Goal: Task Accomplishment & Management: Manage account settings

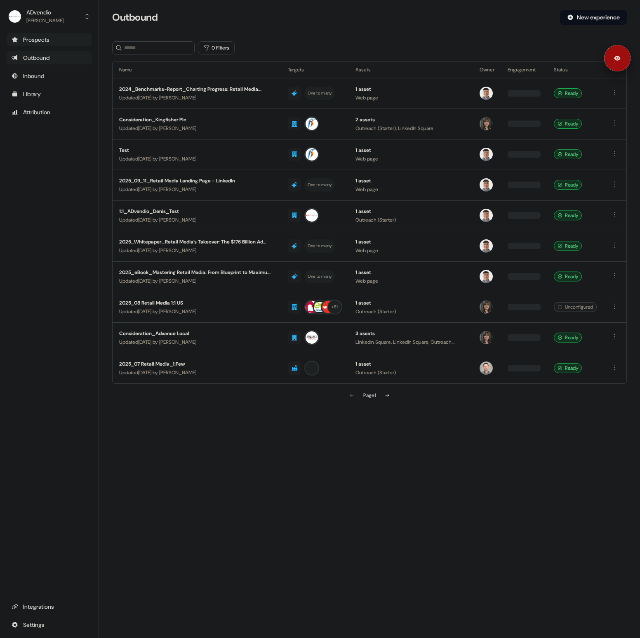
click at [60, 42] on div "Prospects" at bounding box center [49, 39] width 75 height 8
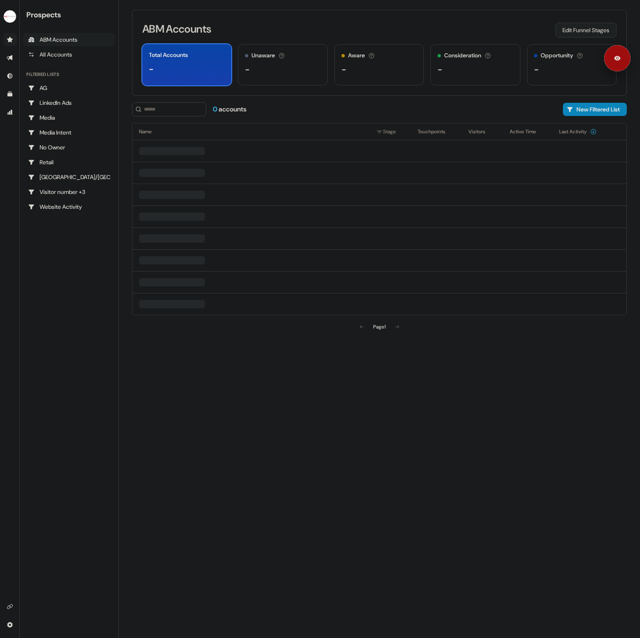
click at [572, 27] on button "Edit Funnel Stages" at bounding box center [586, 30] width 61 height 15
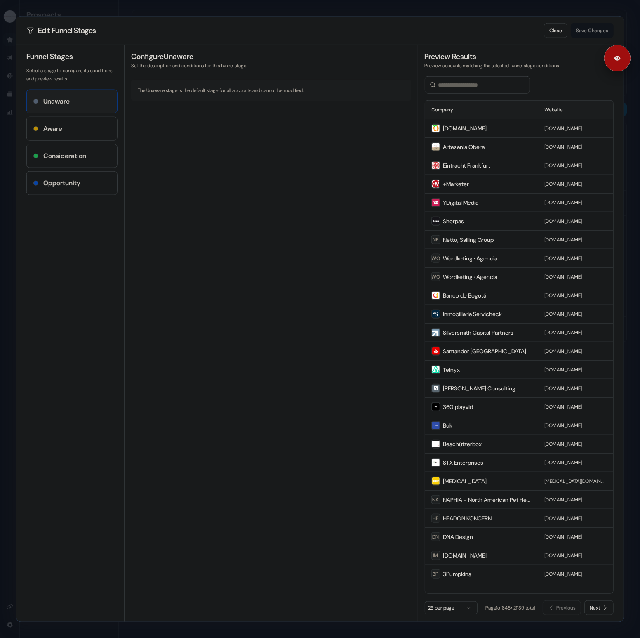
click at [95, 127] on div "Aware" at bounding box center [71, 129] width 77 height 10
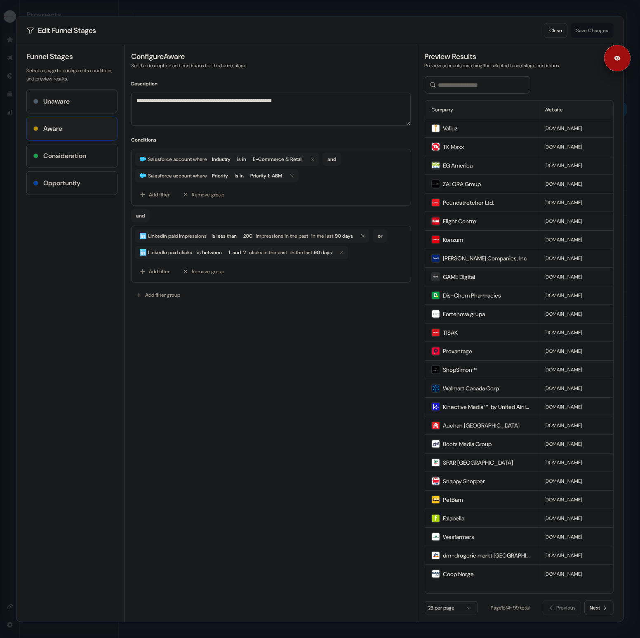
click at [93, 155] on div "Consideration" at bounding box center [71, 156] width 77 height 10
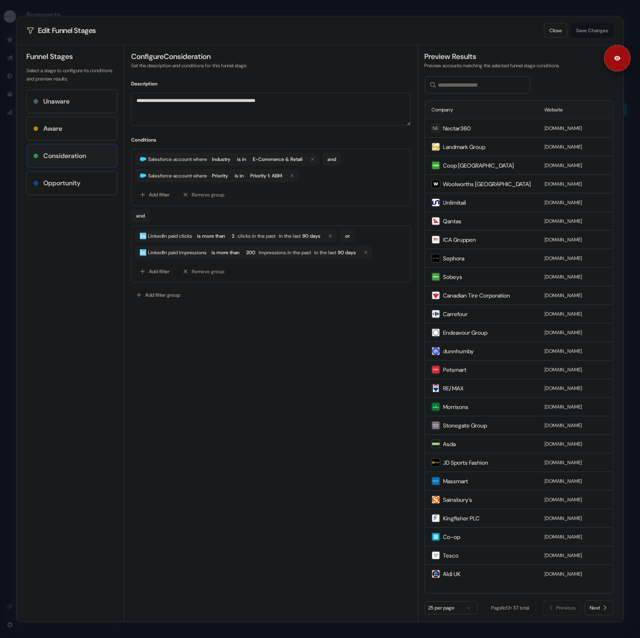
click at [93, 126] on div "Aware" at bounding box center [71, 129] width 77 height 10
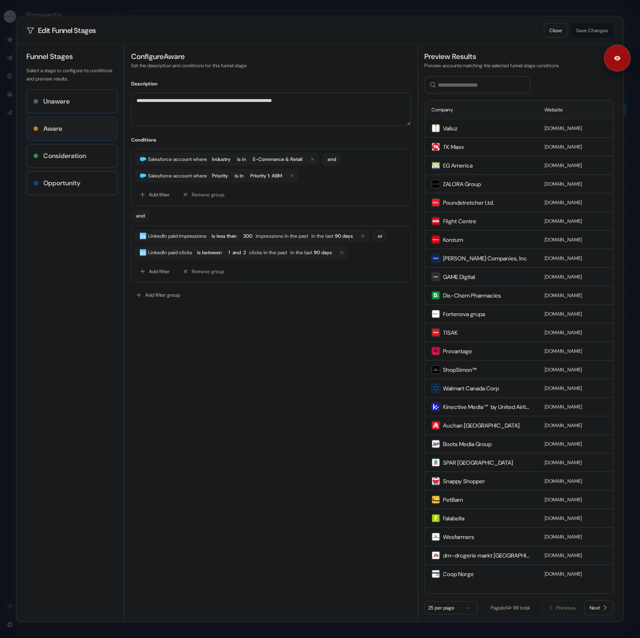
click at [86, 156] on h4 "Consideration" at bounding box center [64, 156] width 43 height 10
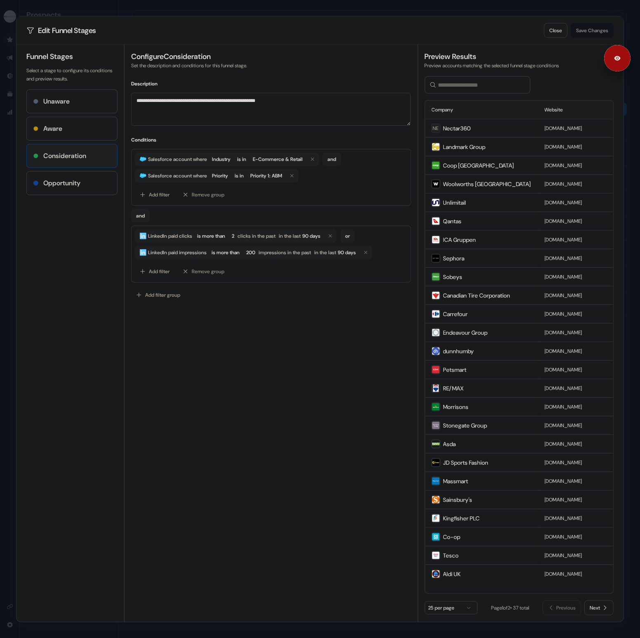
click at [73, 195] on div "Funnel Stages Select a stage to configure its conditions and preview results. U…" at bounding box center [75, 333] width 98 height 577
click at [85, 180] on div "Opportunity" at bounding box center [71, 183] width 77 height 10
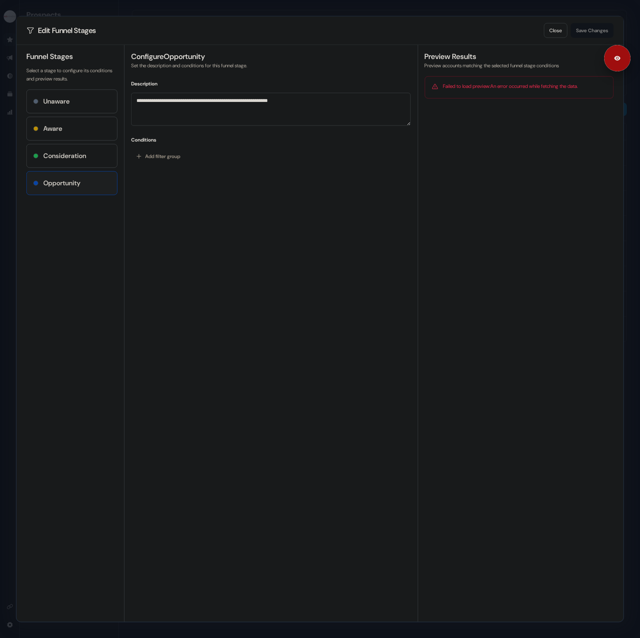
click at [86, 156] on h4 "Consideration" at bounding box center [64, 156] width 43 height 10
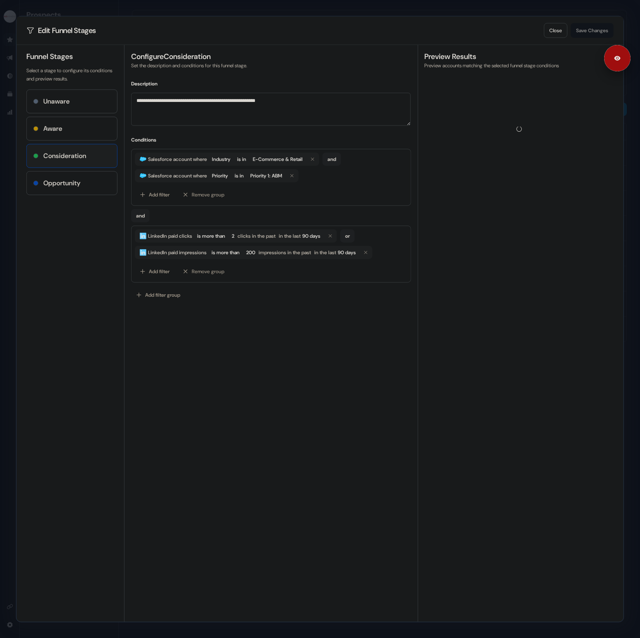
click at [90, 177] on div "Opportunity" at bounding box center [72, 183] width 90 height 23
type textarea "**********"
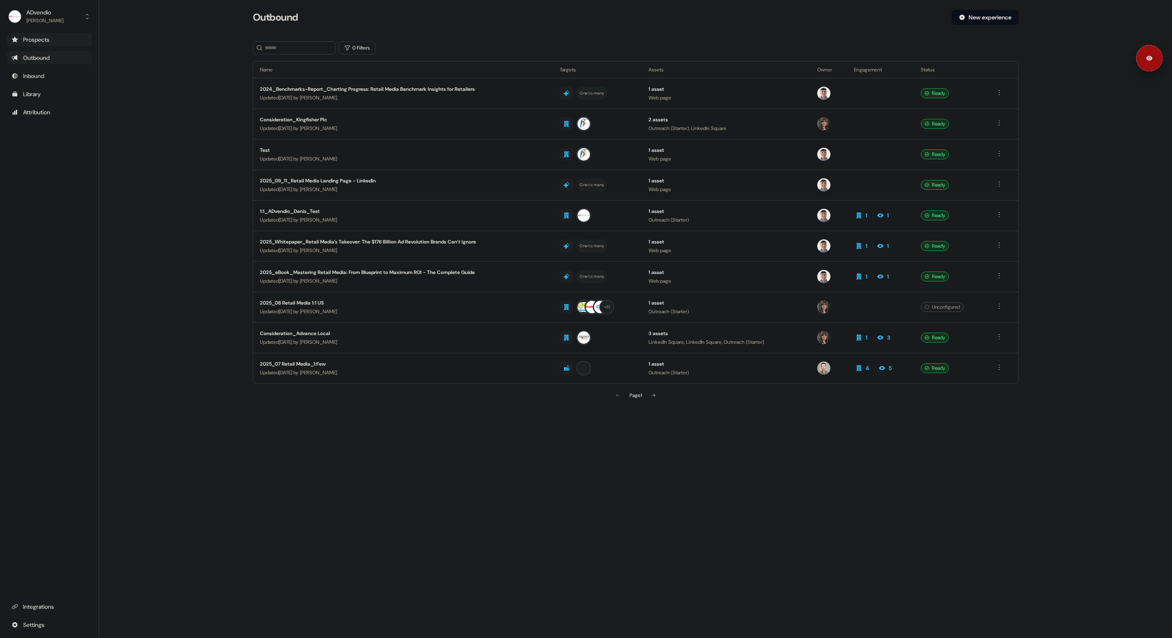
click at [42, 39] on div "Prospects" at bounding box center [49, 39] width 75 height 8
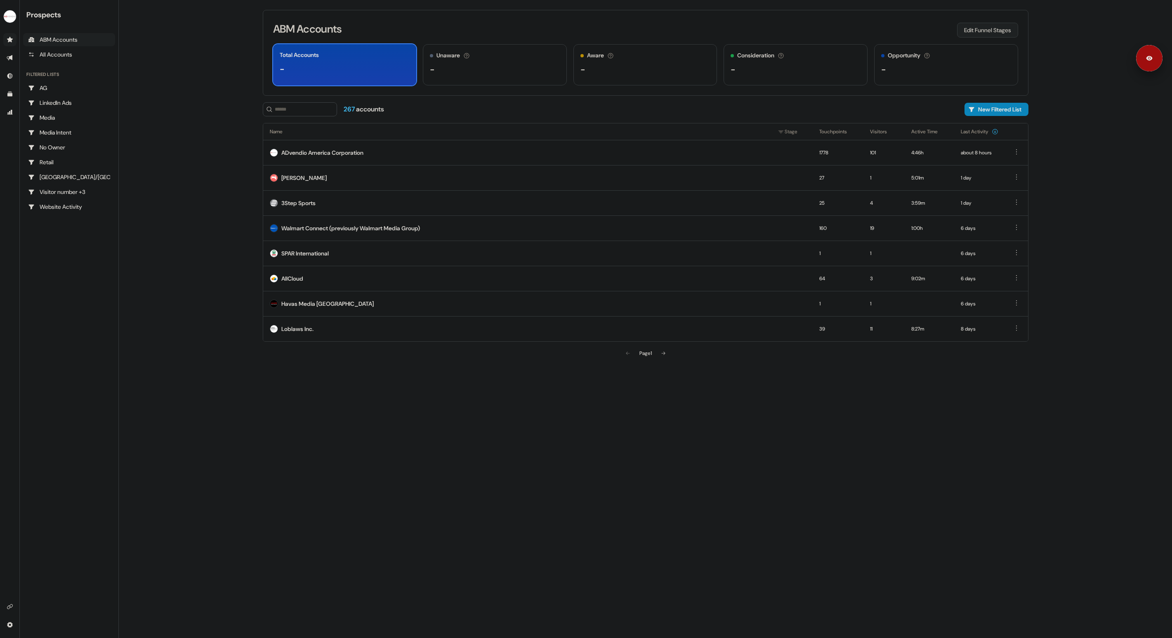
click at [959, 31] on button "Edit Funnel Stages" at bounding box center [987, 30] width 61 height 15
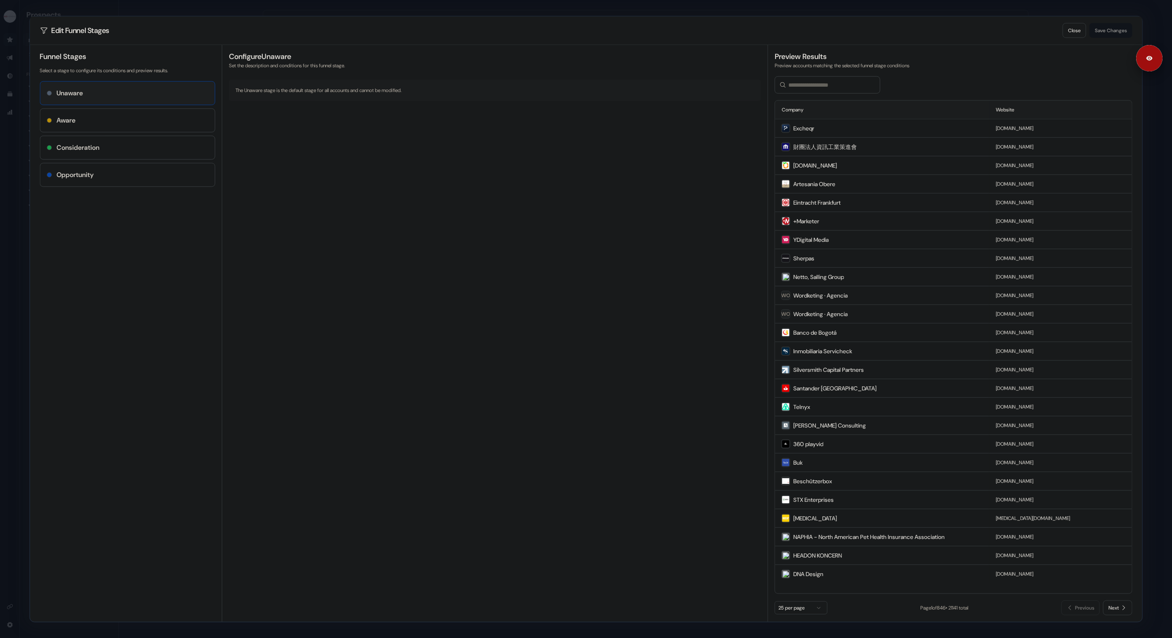
click at [135, 171] on div "Opportunity" at bounding box center [127, 175] width 161 height 10
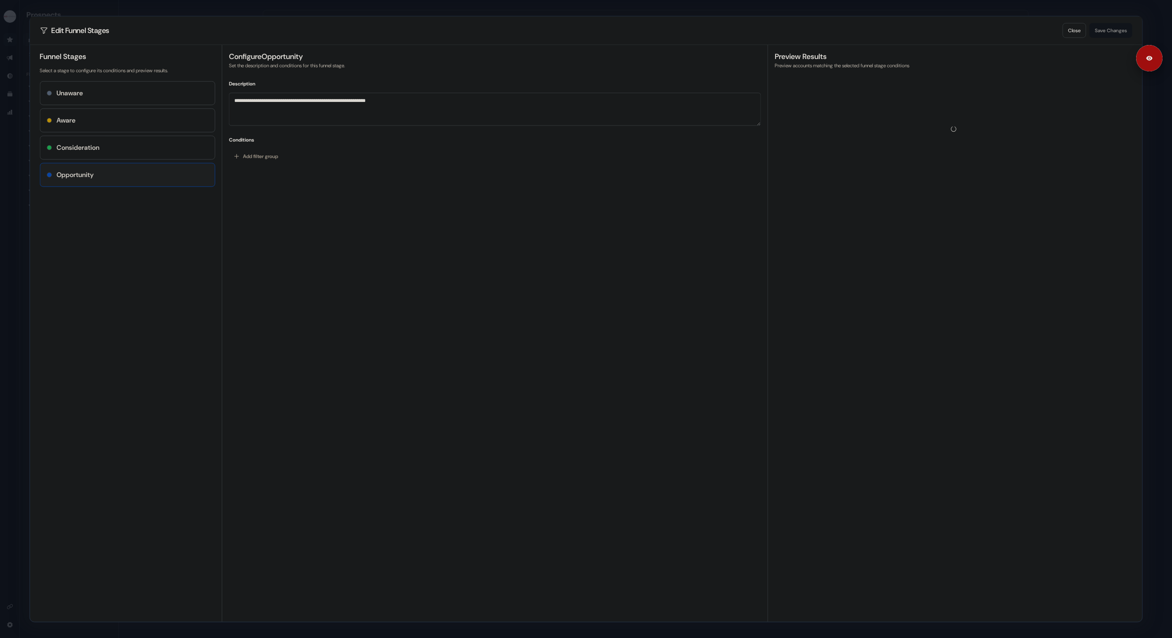
click at [139, 145] on div "Consideration" at bounding box center [127, 148] width 161 height 10
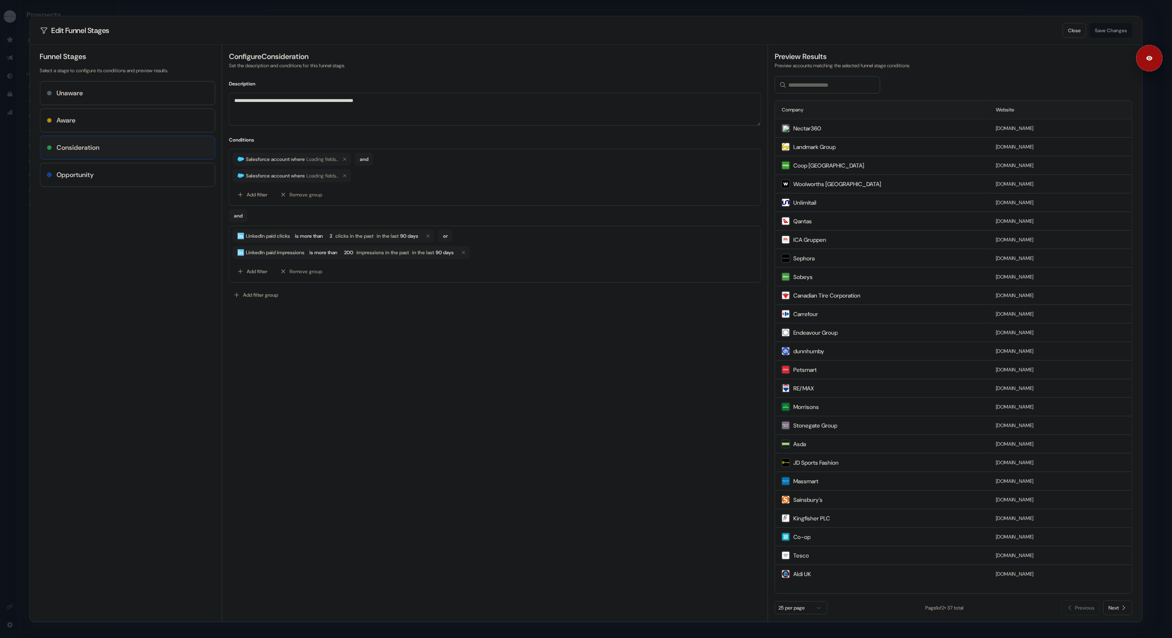
click at [141, 116] on div "Aware" at bounding box center [127, 120] width 161 height 10
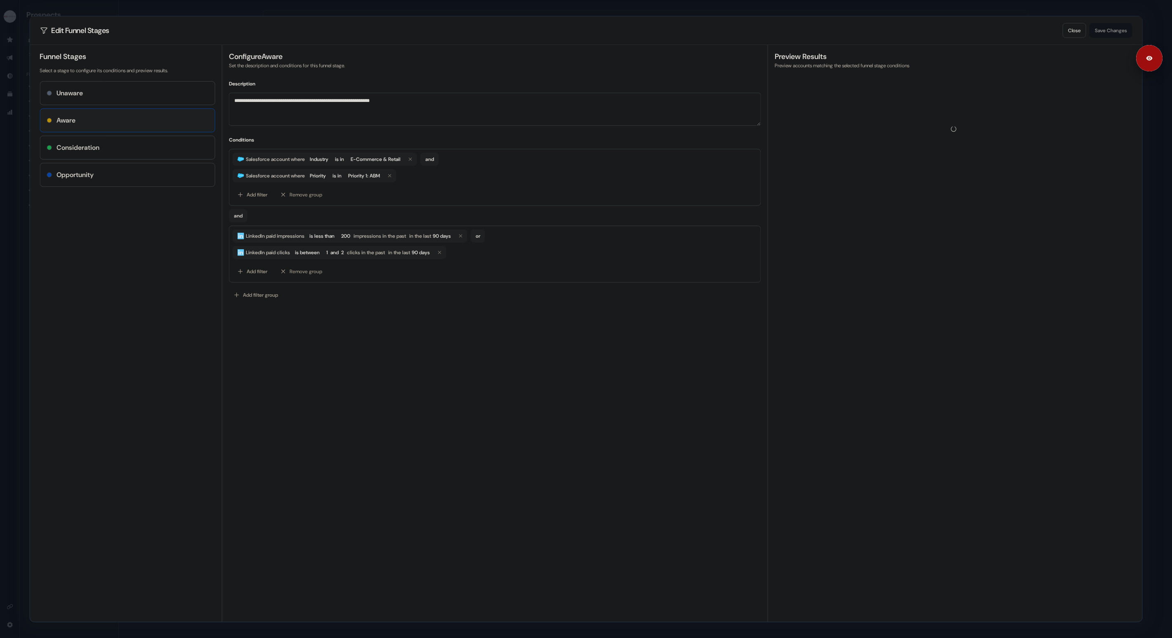
click at [129, 167] on div "Opportunity" at bounding box center [127, 174] width 174 height 23
type textarea "**********"
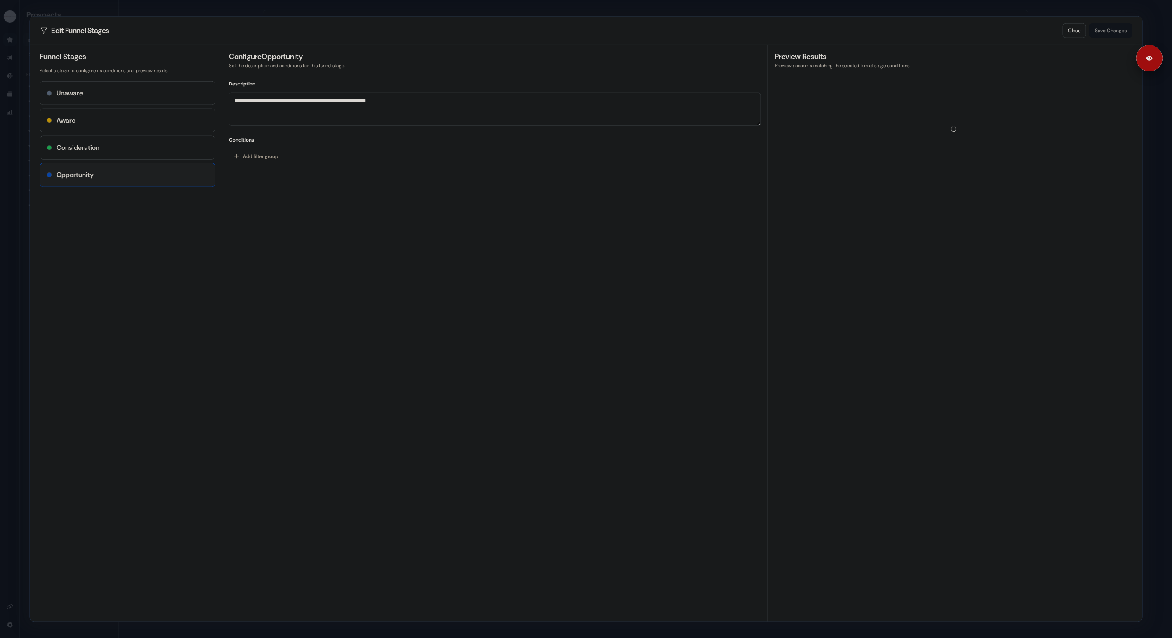
click at [122, 92] on div "Unaware" at bounding box center [127, 93] width 161 height 10
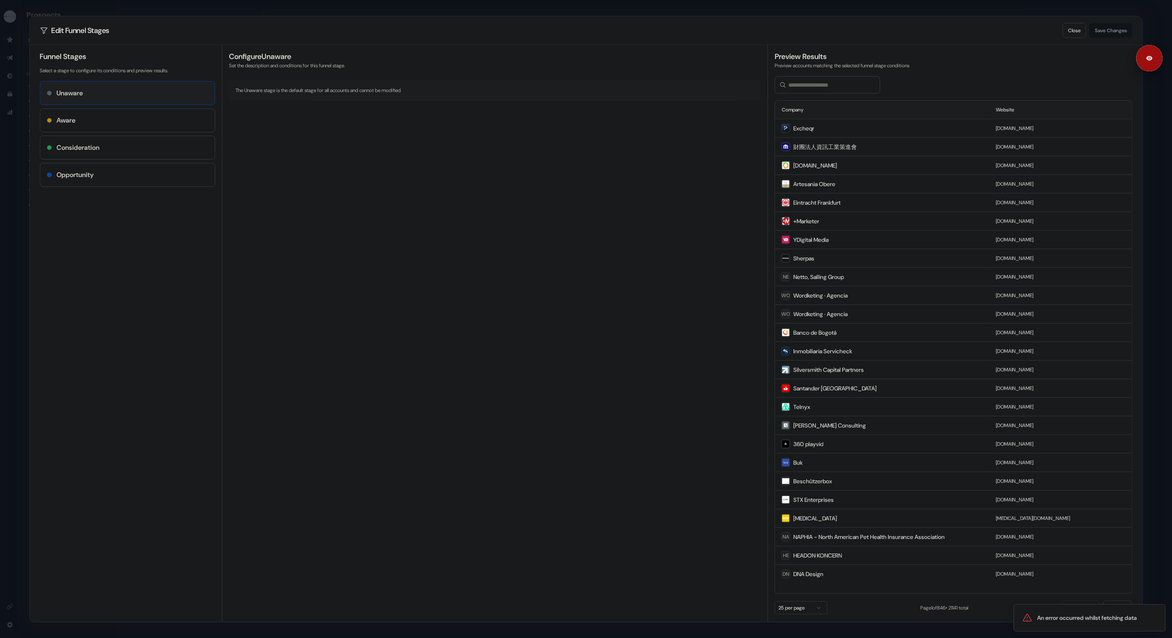
click at [137, 180] on div "Opportunity" at bounding box center [127, 174] width 174 height 23
